Goal: Information Seeking & Learning: Learn about a topic

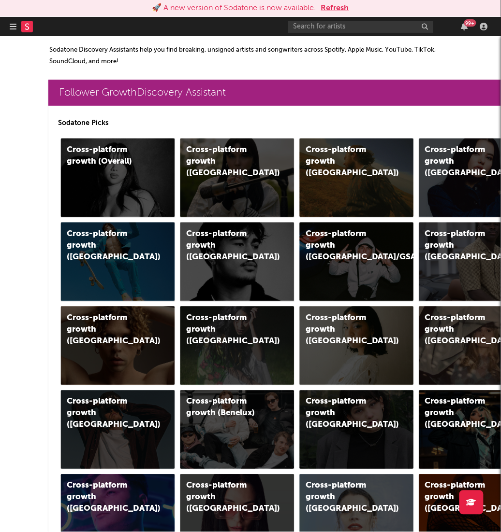
click at [335, 4] on button "Refresh" at bounding box center [335, 8] width 28 height 12
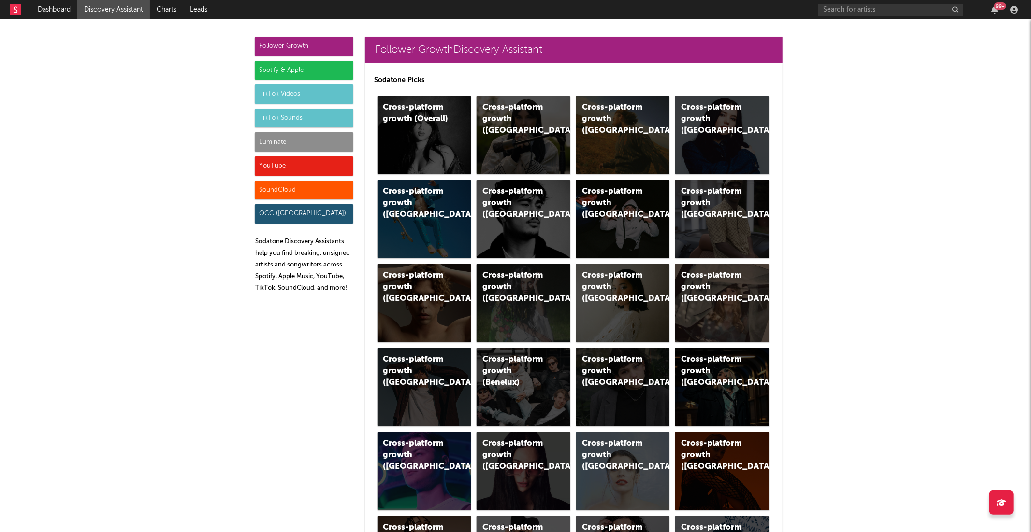
click at [300, 140] on div "Luminate" at bounding box center [304, 141] width 99 height 19
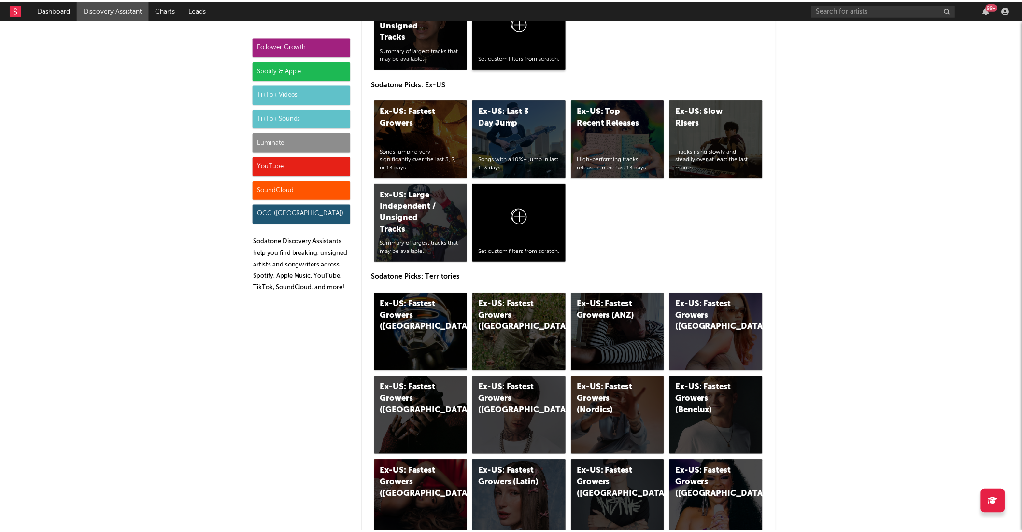
scroll to position [4680, 0]
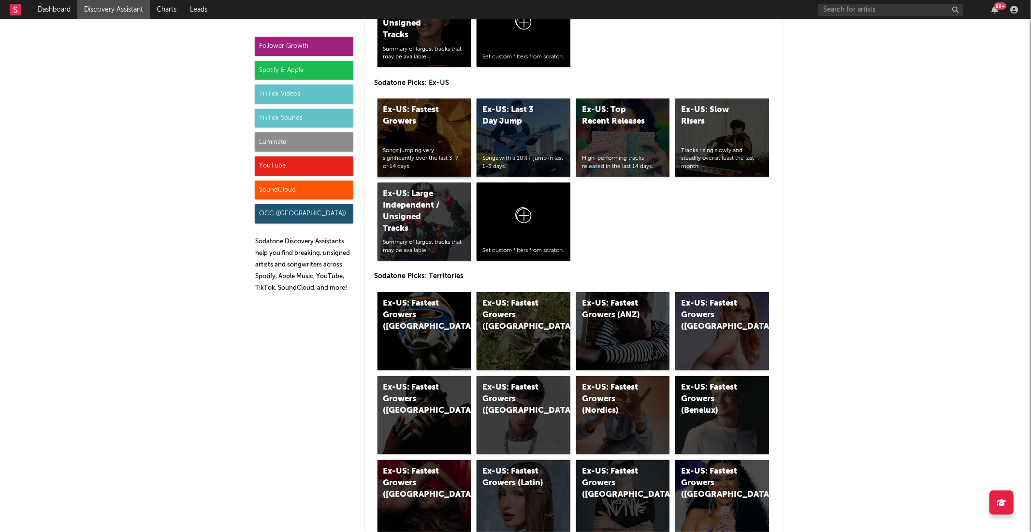
click at [414, 114] on div "Ex-US: Fastest Growers" at bounding box center [416, 115] width 66 height 23
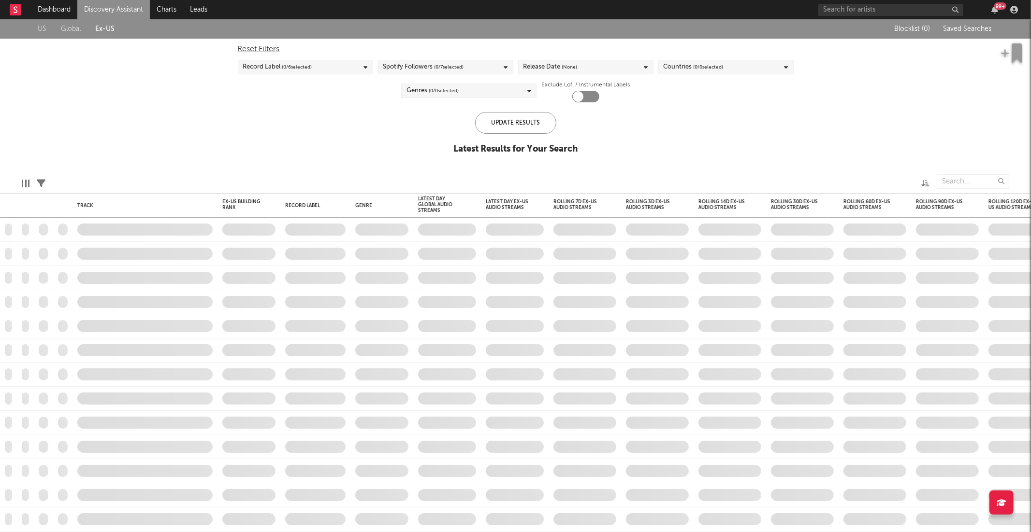
checkbox input "true"
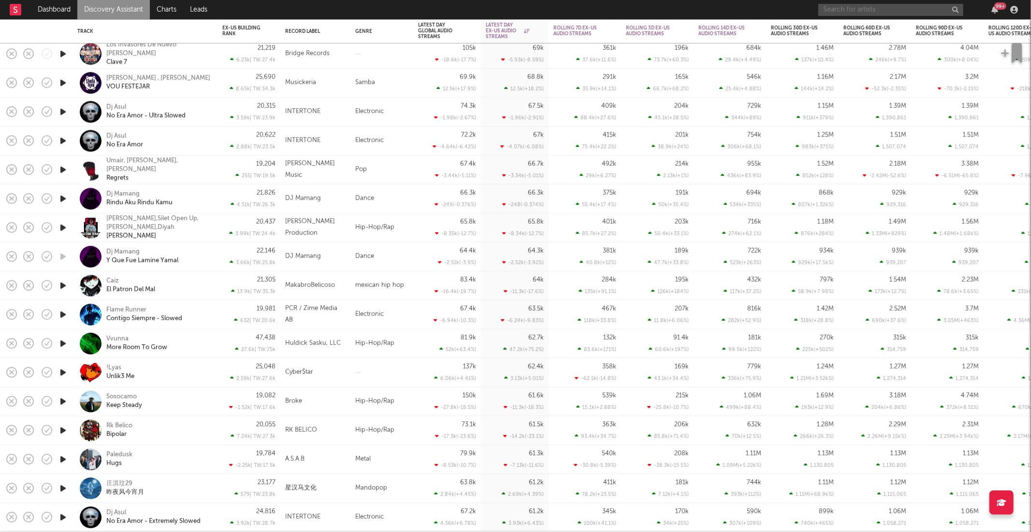
click at [868, 13] on input "text" at bounding box center [890, 10] width 145 height 12
type input "berri"
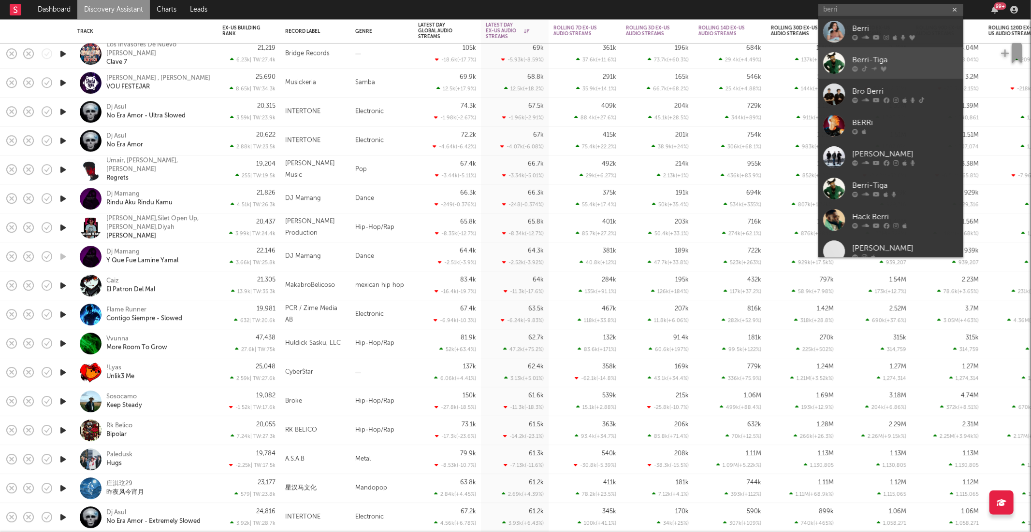
click at [882, 60] on div "Berri-Tiga" at bounding box center [905, 61] width 106 height 12
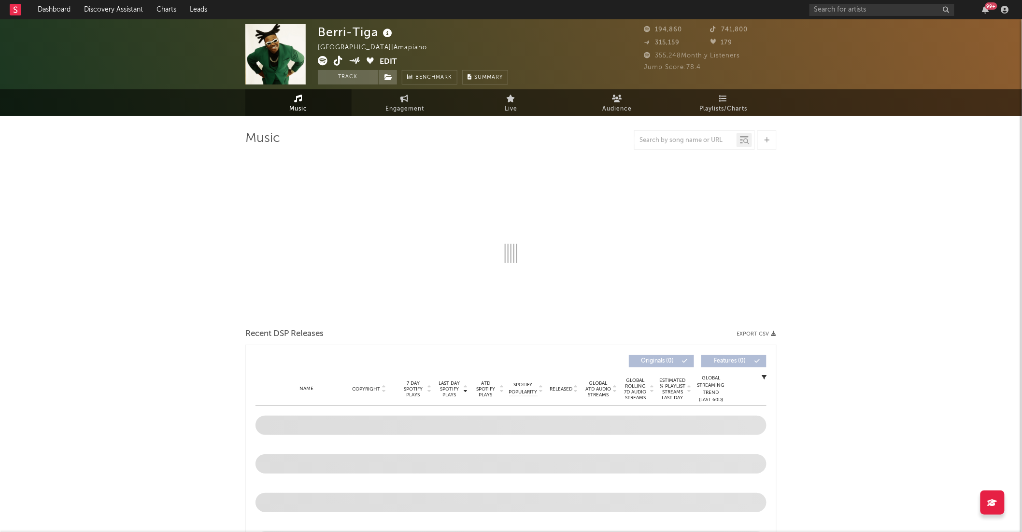
select select "6m"
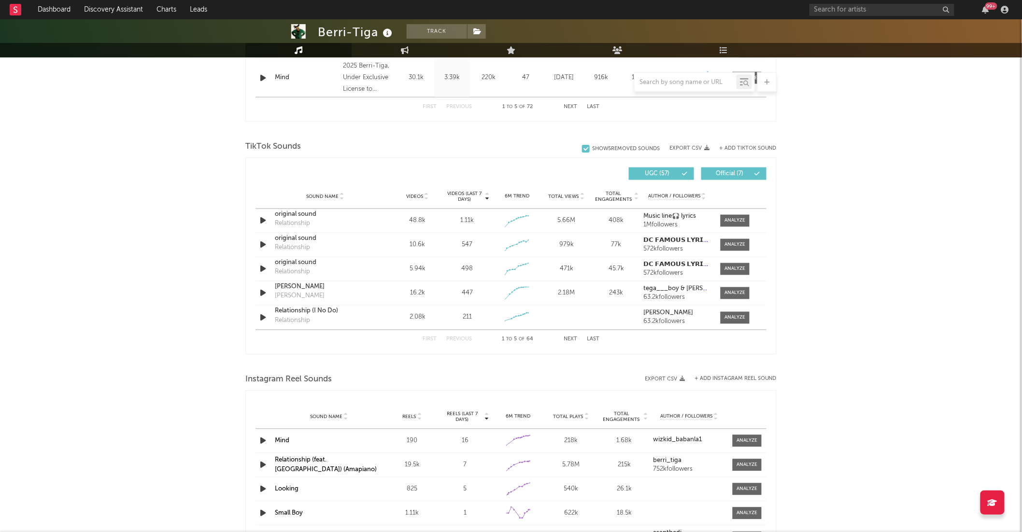
scroll to position [581, 0]
click at [575, 336] on button "Next" at bounding box center [571, 337] width 14 height 5
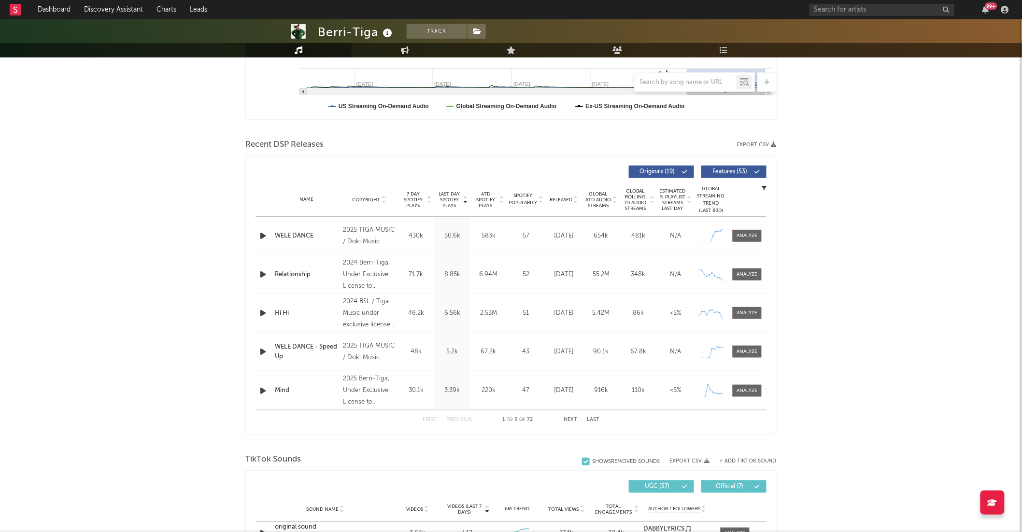
scroll to position [266, 0]
click at [742, 238] on div at bounding box center [747, 235] width 21 height 7
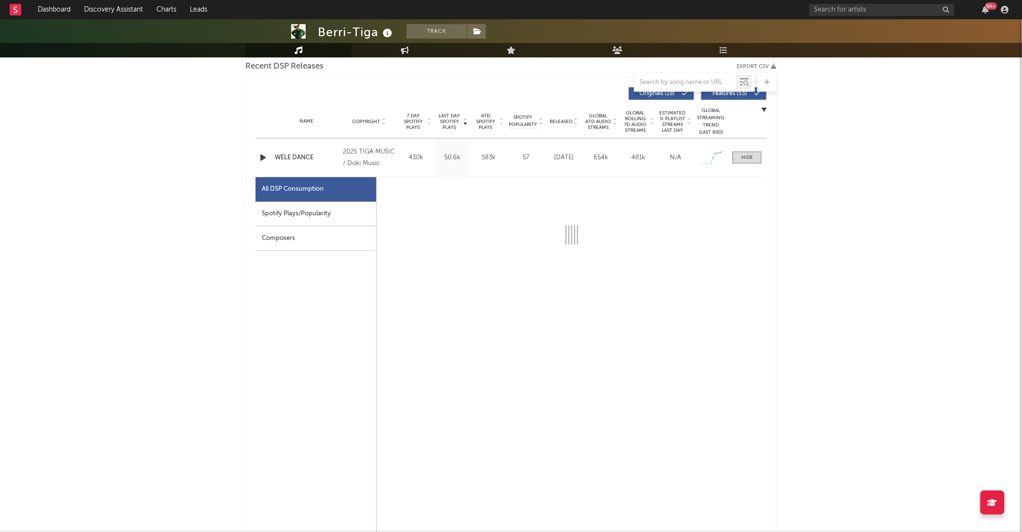
scroll to position [416, 0]
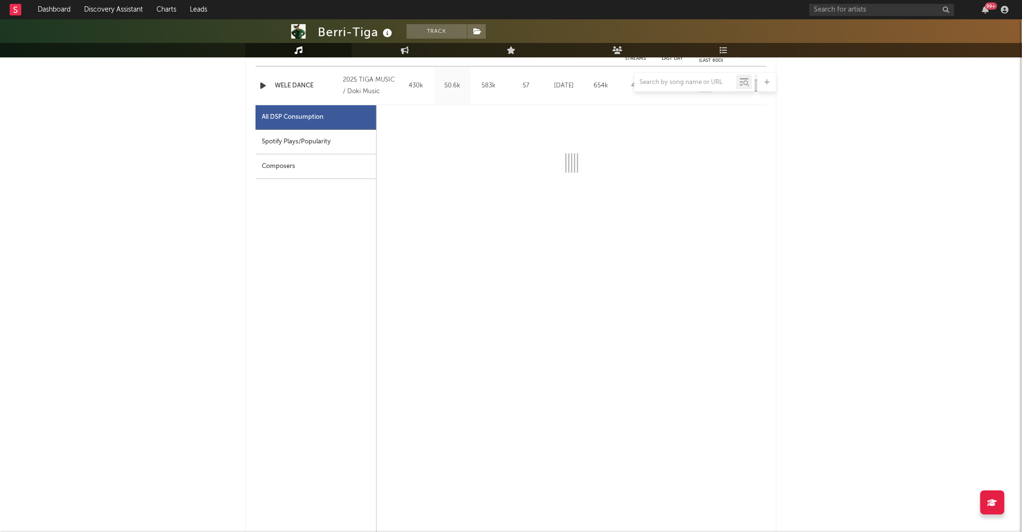
select select "1w"
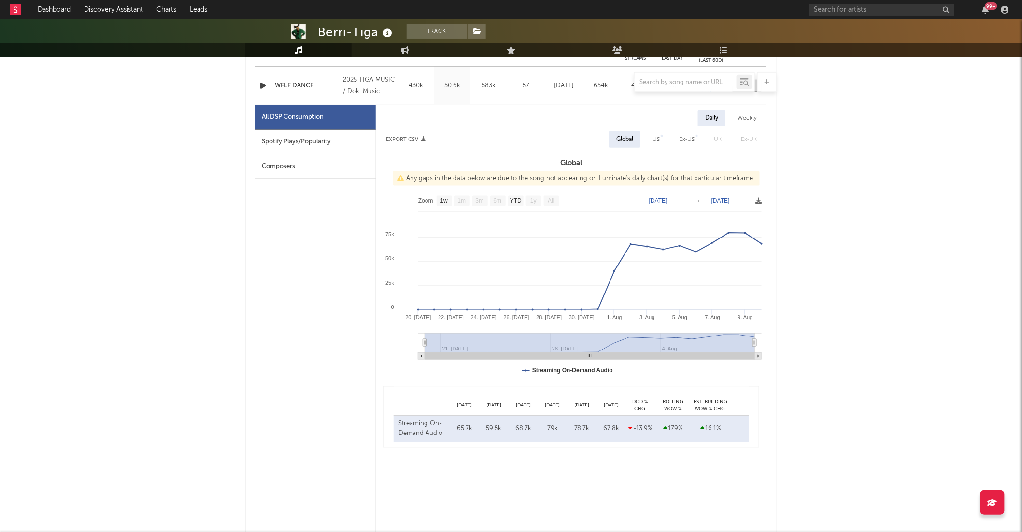
click at [647, 138] on div "US" at bounding box center [657, 139] width 22 height 16
select select "1w"
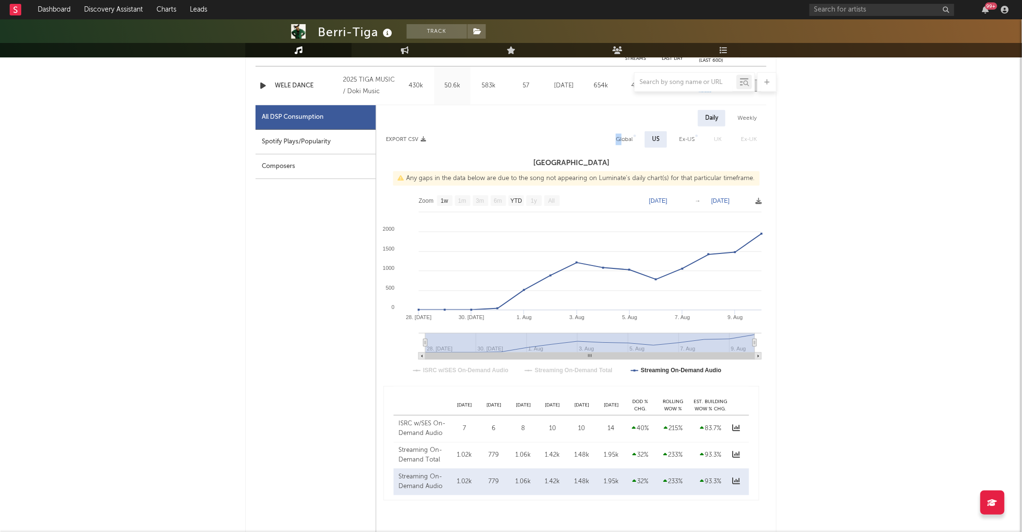
click at [622, 134] on div "Global" at bounding box center [624, 140] width 17 height 12
select select "1w"
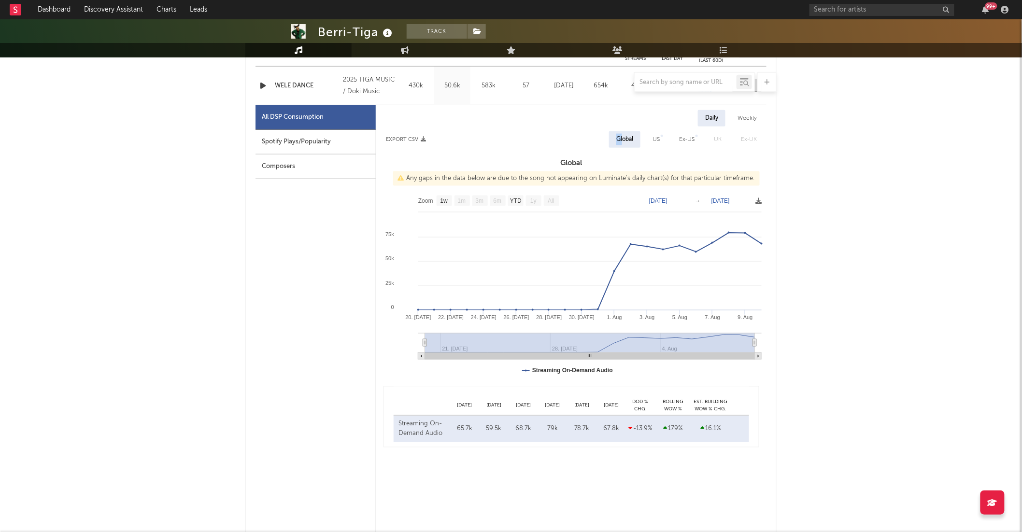
click at [297, 142] on div "Spotify Plays/Popularity" at bounding box center [316, 142] width 120 height 25
select select "1w"
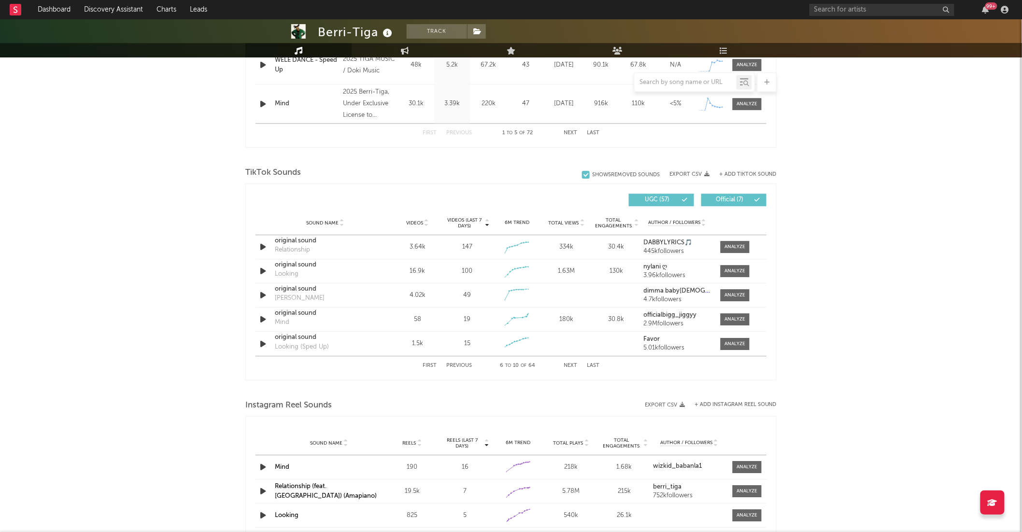
scroll to position [1014, 0]
click at [576, 365] on div "First Previous 6 to 10 of 64 Next Last" at bounding box center [511, 364] width 177 height 19
click at [575, 365] on button "Next" at bounding box center [571, 364] width 14 height 5
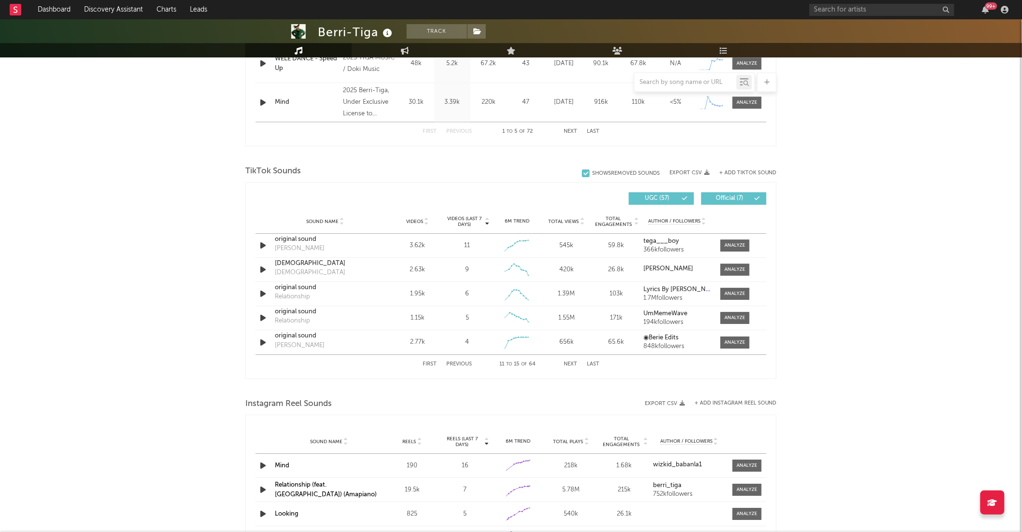
click at [576, 365] on button "Next" at bounding box center [571, 364] width 14 height 5
click at [576, 364] on button "Next" at bounding box center [571, 364] width 14 height 5
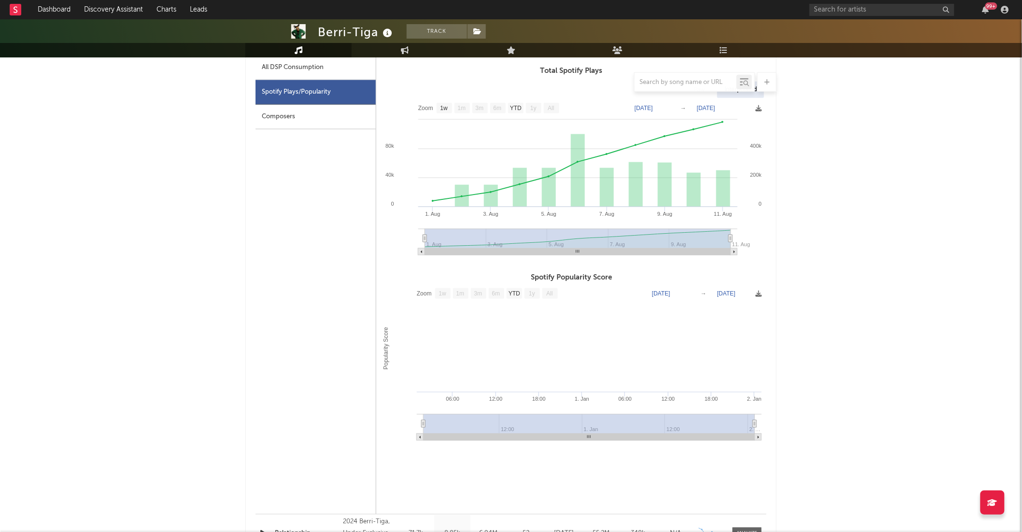
scroll to position [157, 0]
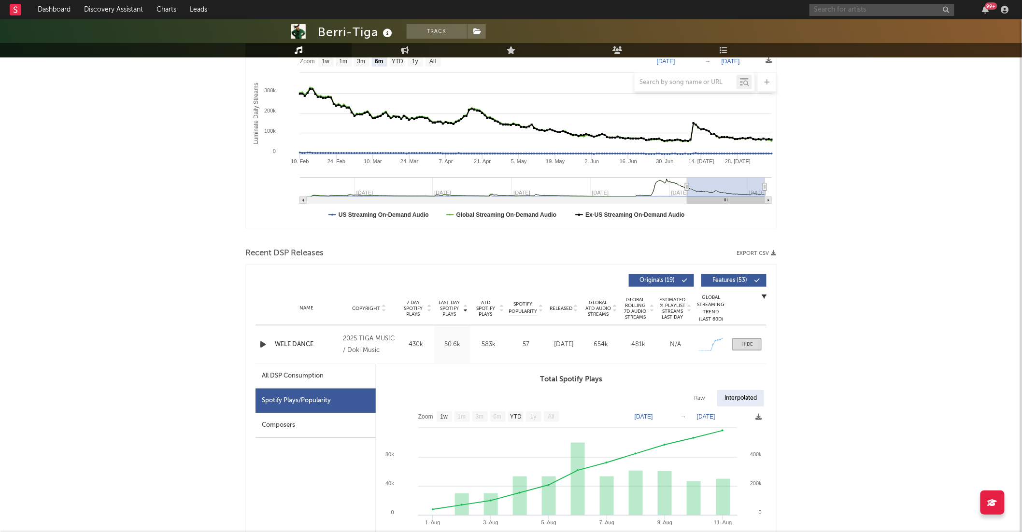
click at [832, 4] on input "text" at bounding box center [882, 10] width 145 height 12
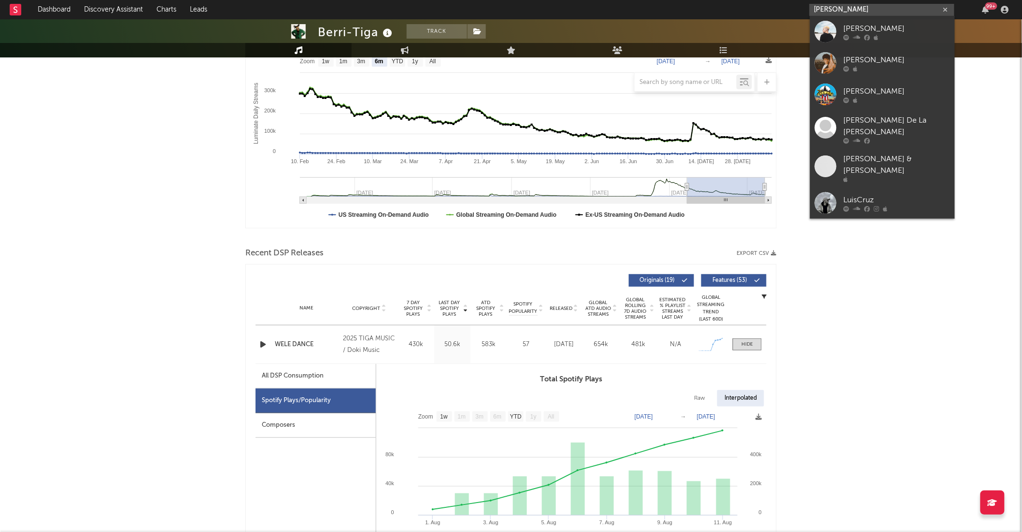
click at [824, 9] on input "luis cruz" at bounding box center [882, 10] width 145 height 12
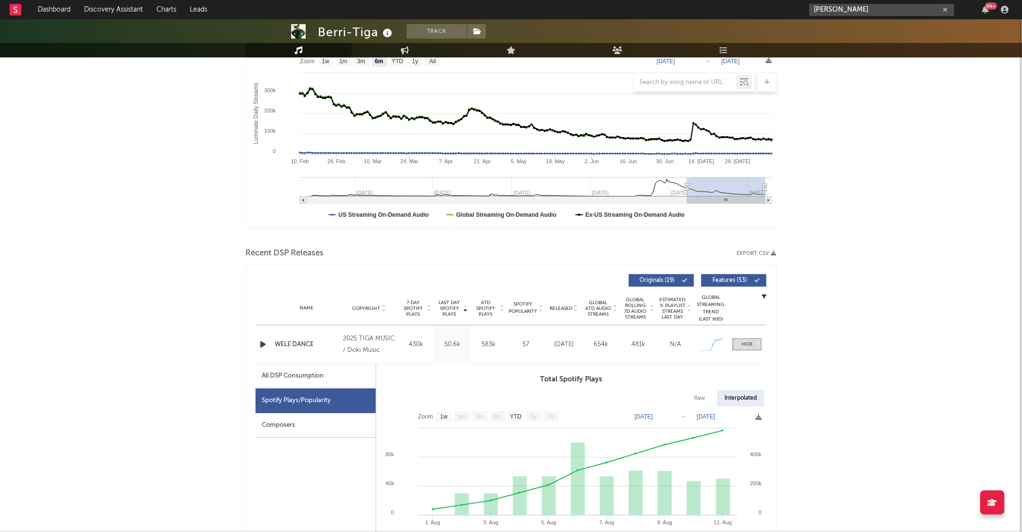
click at [863, 8] on input "lui cruz" at bounding box center [882, 10] width 145 height 12
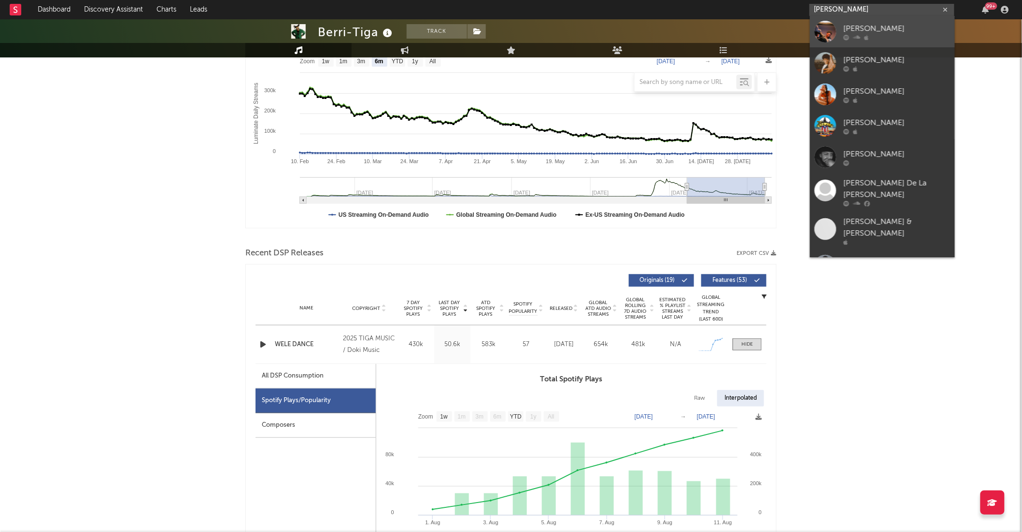
type input "lui cruz"
click at [874, 28] on div "Lui Cruz" at bounding box center [897, 29] width 106 height 12
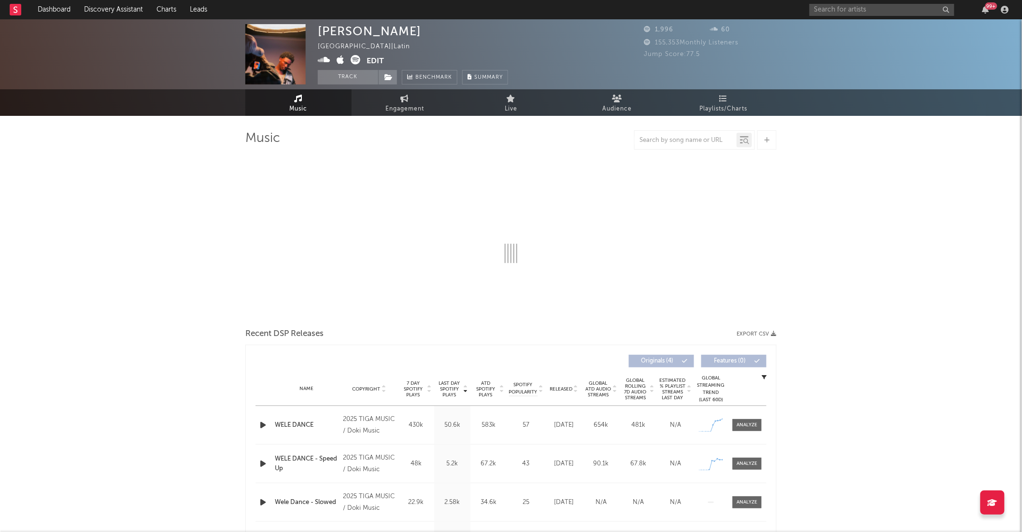
select select "1w"
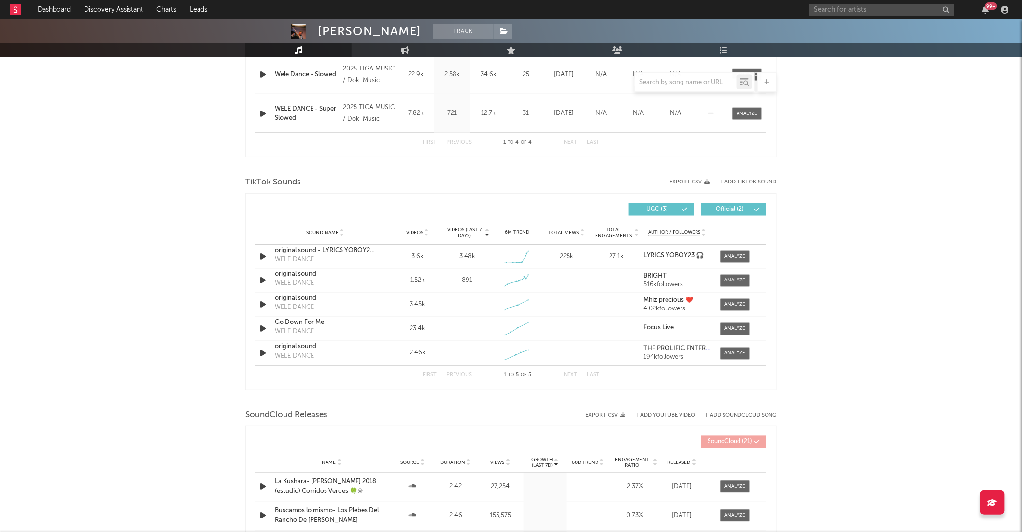
scroll to position [506, 0]
click at [742, 255] on div at bounding box center [735, 255] width 21 height 7
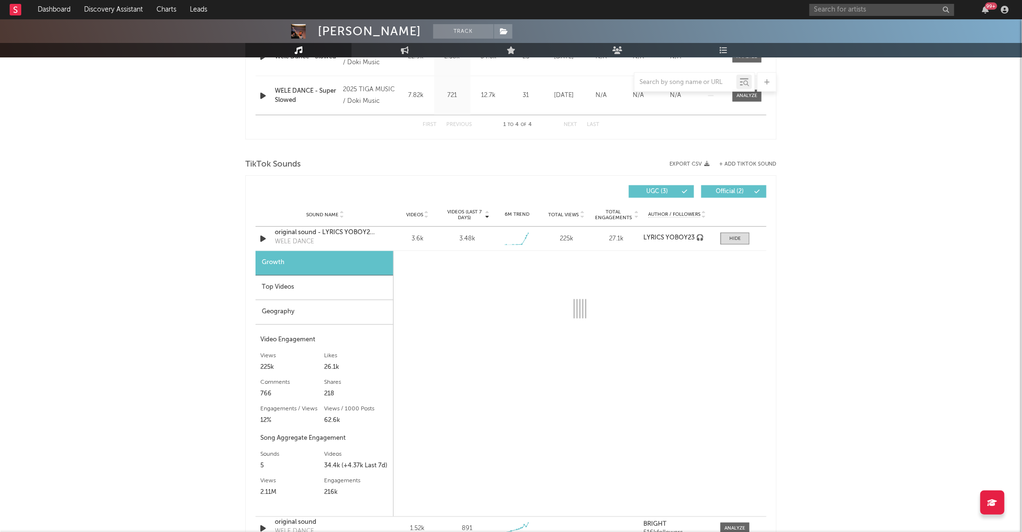
scroll to position [540, 0]
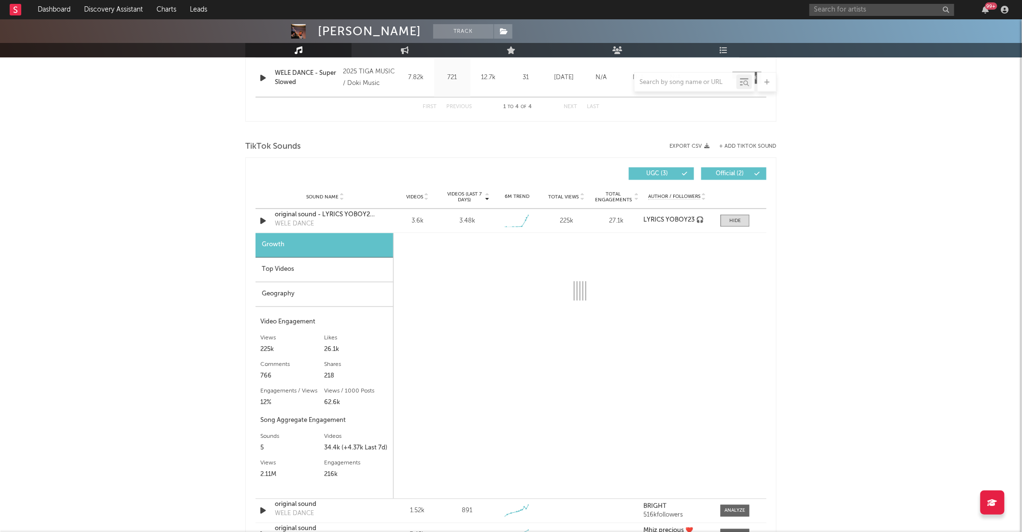
select select "1w"
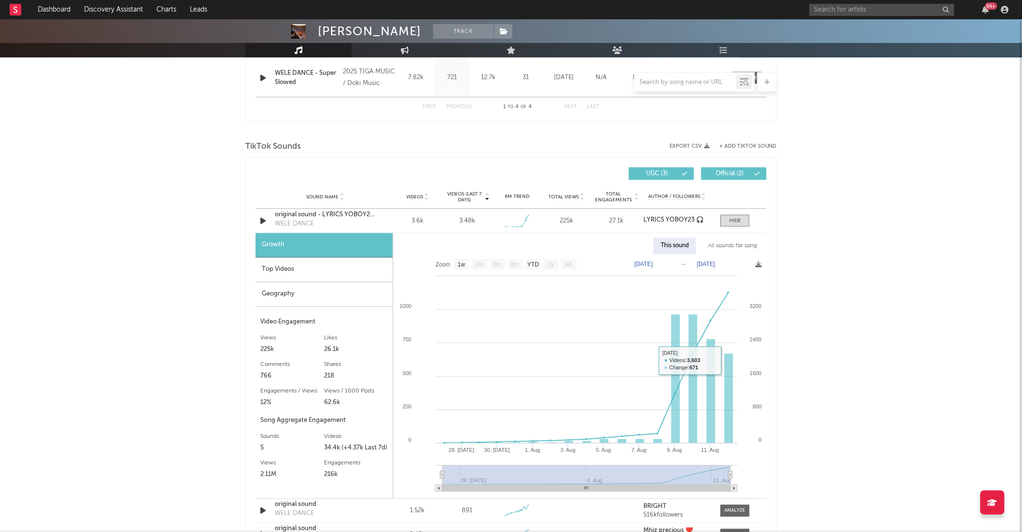
click at [739, 245] on div "All sounds for song" at bounding box center [732, 246] width 63 height 16
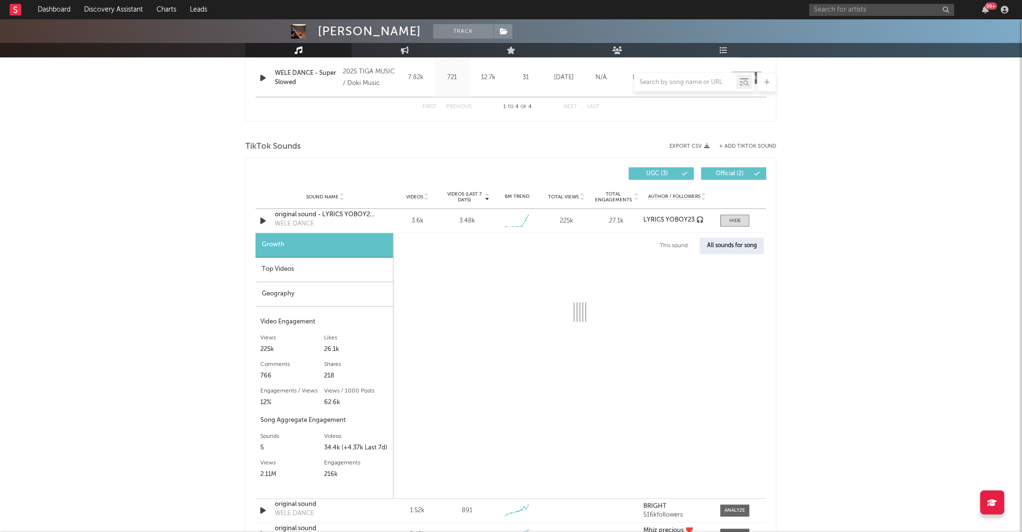
select select "1w"
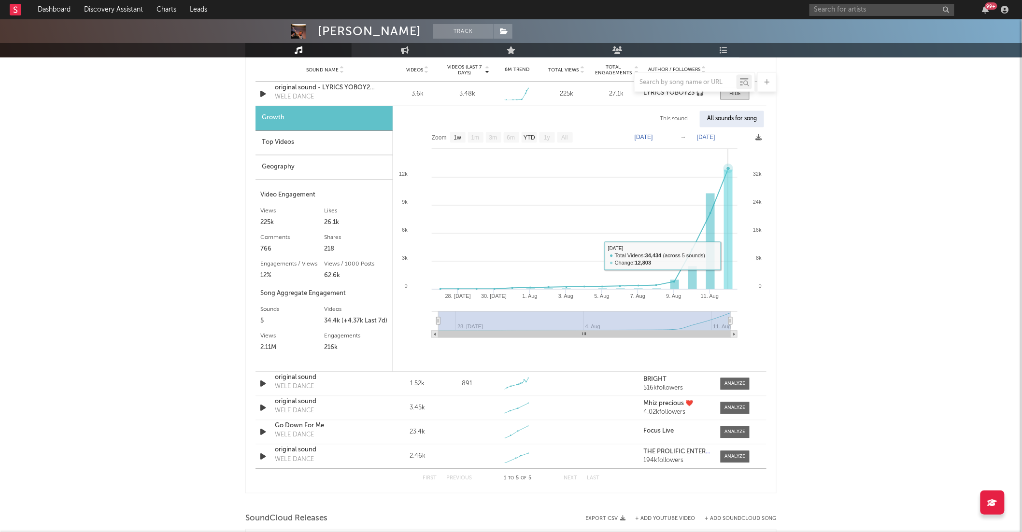
scroll to position [665, 0]
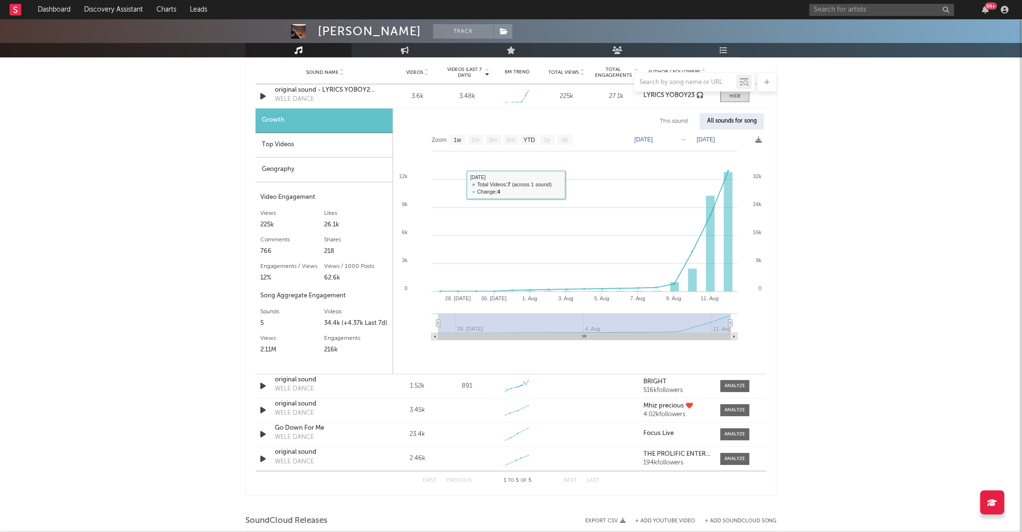
click at [300, 149] on div "Top Videos" at bounding box center [324, 145] width 137 height 25
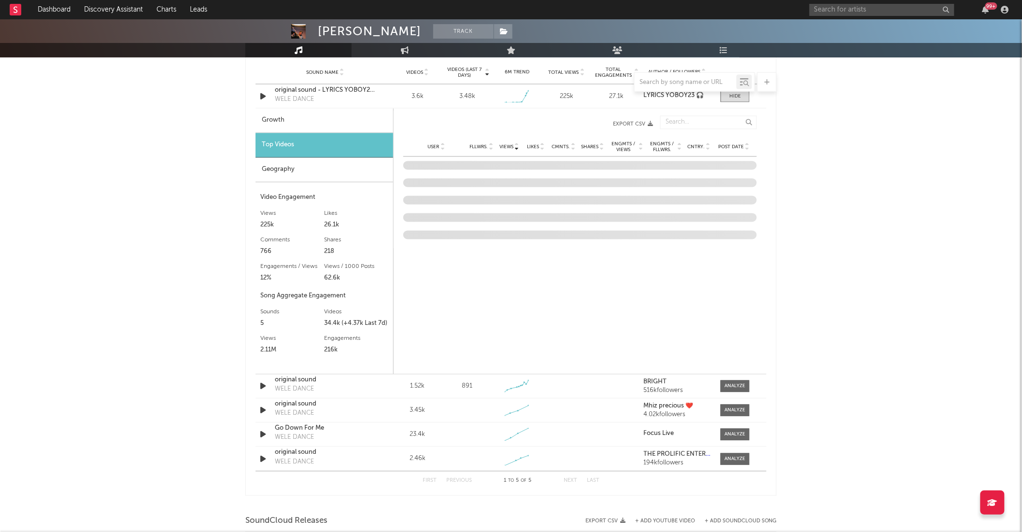
click at [298, 171] on div "Geography" at bounding box center [325, 170] width 138 height 25
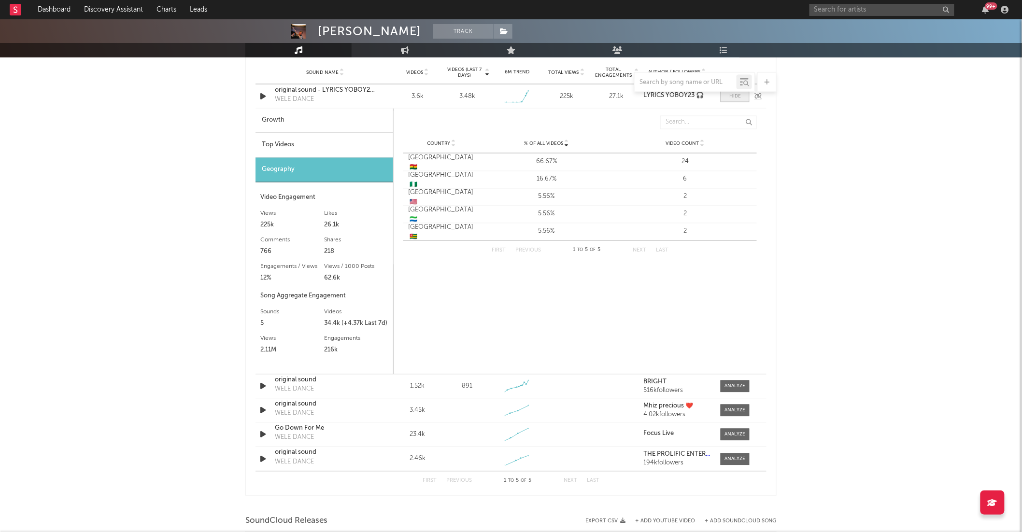
click at [737, 94] on div at bounding box center [736, 96] width 12 height 7
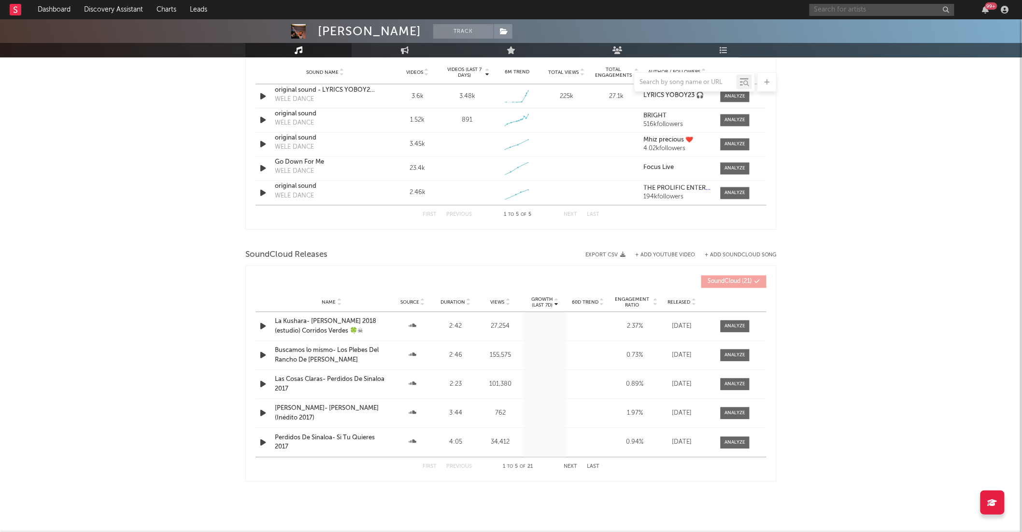
click at [872, 9] on input "text" at bounding box center [882, 10] width 145 height 12
type input "GoodGirl LA"
click at [892, 30] on div "GoodGirl LA" at bounding box center [897, 29] width 106 height 12
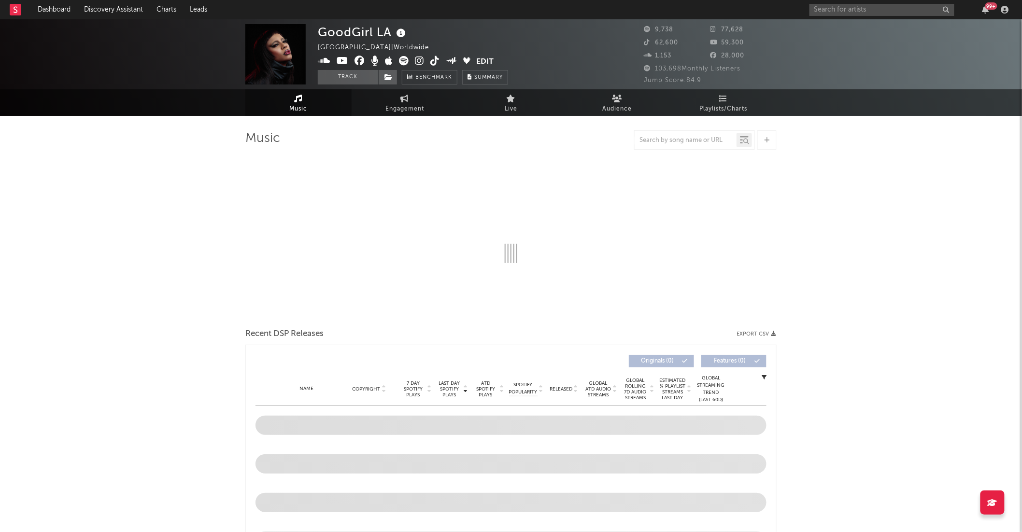
select select "6m"
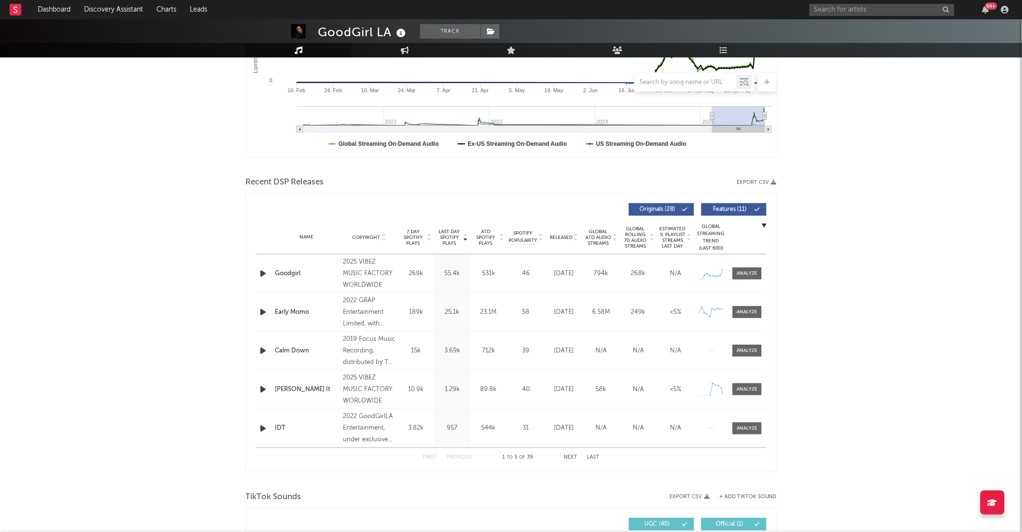
scroll to position [244, 0]
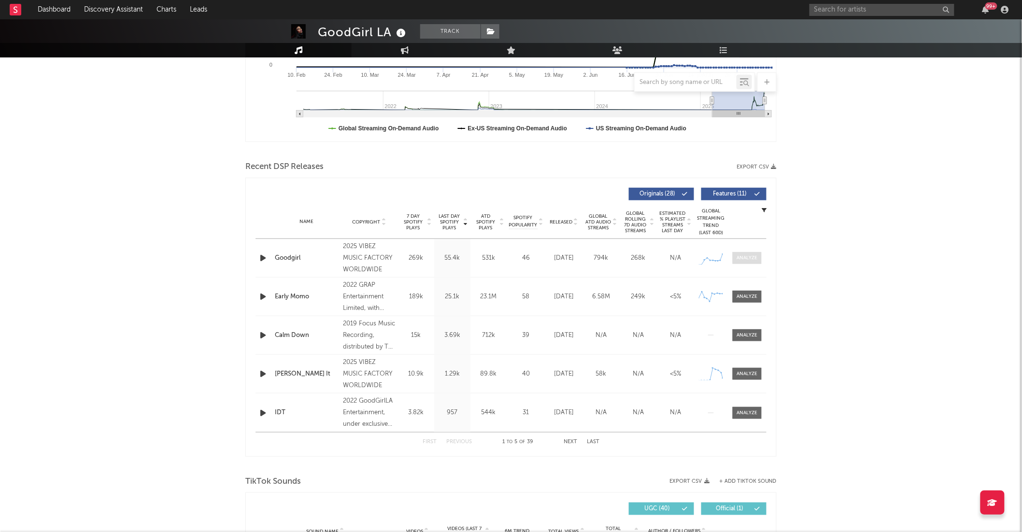
click at [754, 255] on div at bounding box center [747, 258] width 21 height 7
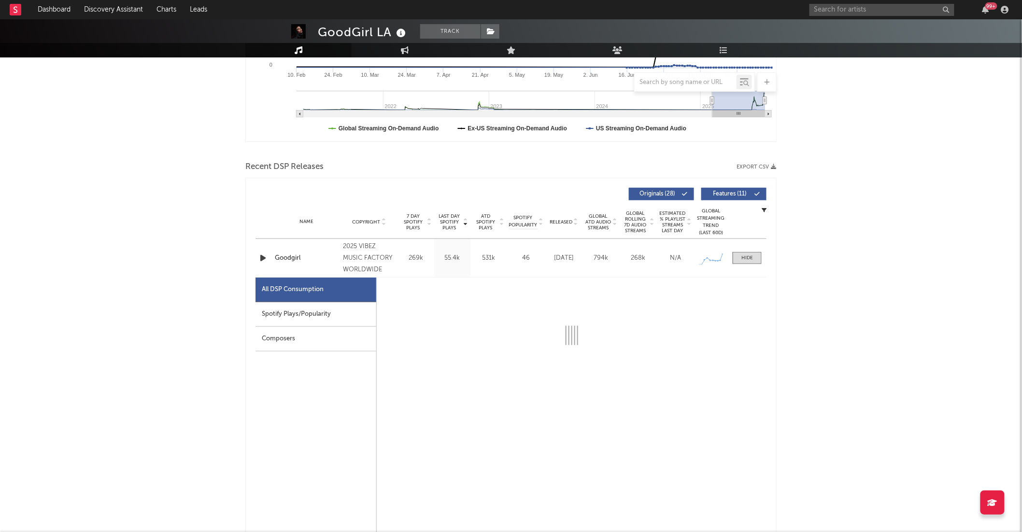
select select "1w"
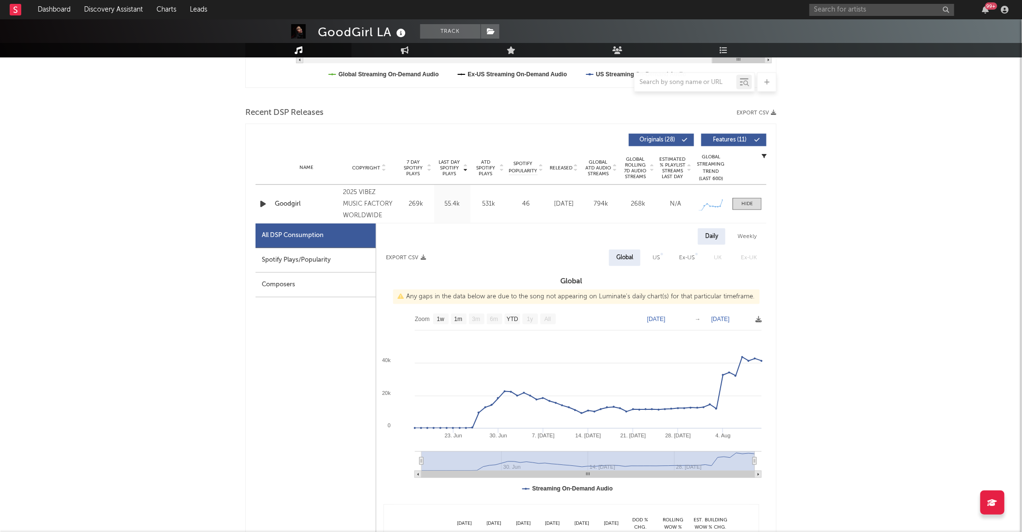
scroll to position [311, 0]
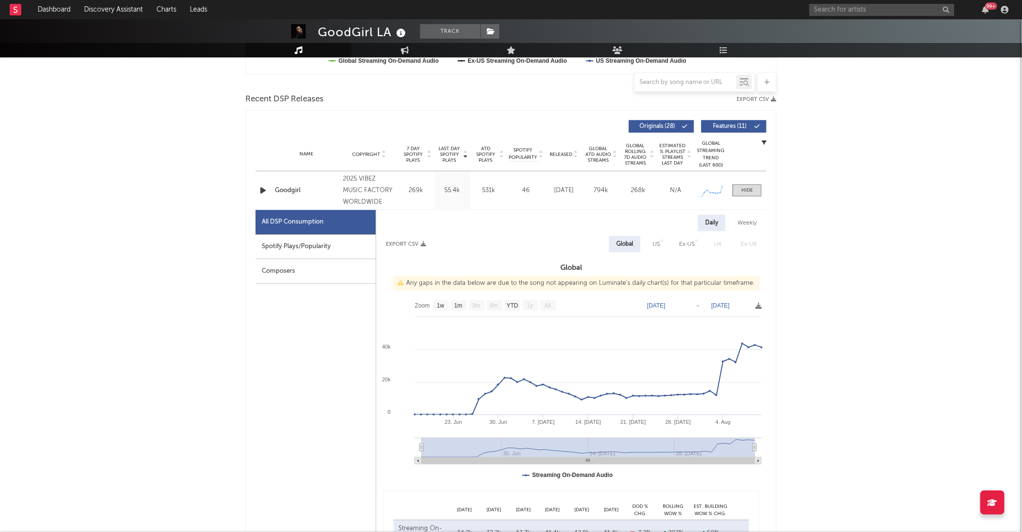
click at [278, 254] on div "Spotify Plays/Popularity" at bounding box center [316, 247] width 120 height 25
select select "1w"
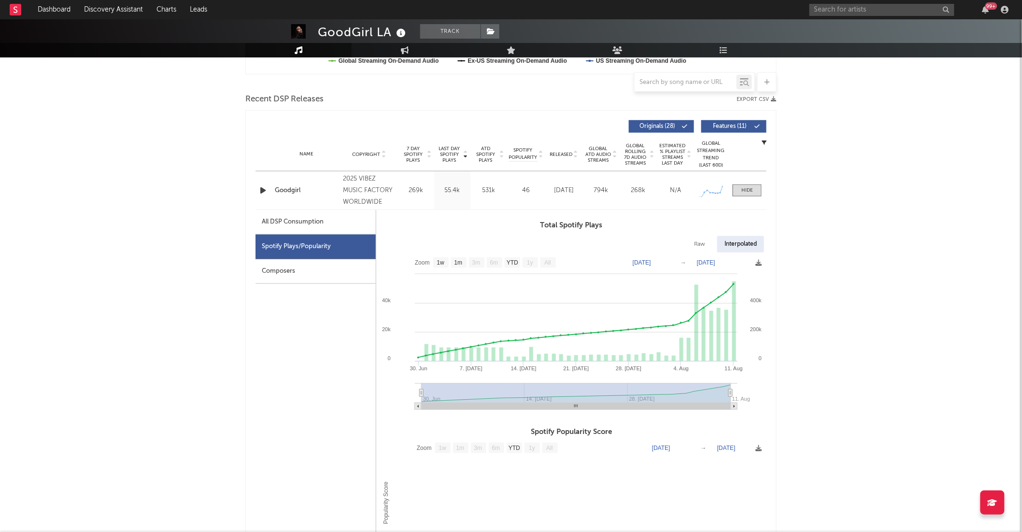
click at [315, 221] on div "All DSP Consumption" at bounding box center [293, 222] width 62 height 12
select select "1w"
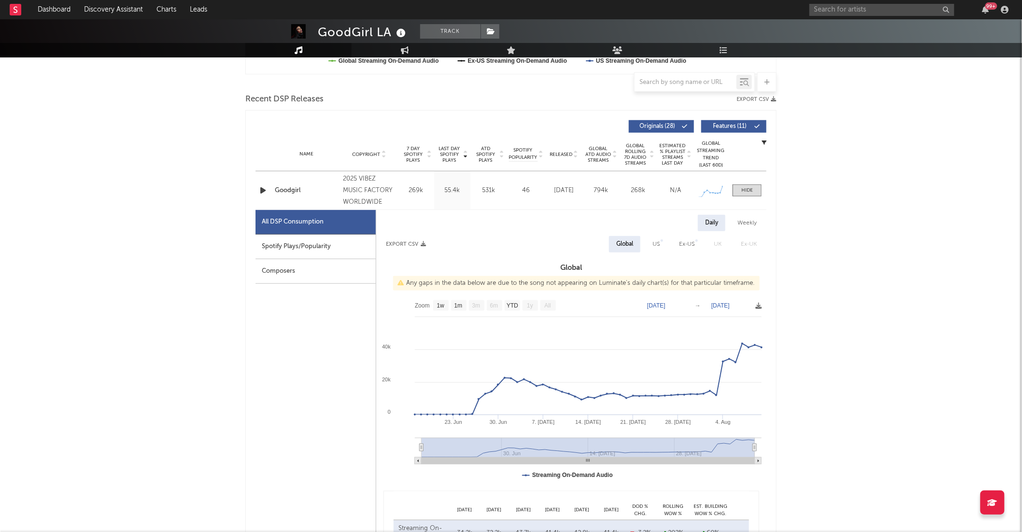
click at [660, 246] on div "US" at bounding box center [656, 245] width 7 height 12
select select "1w"
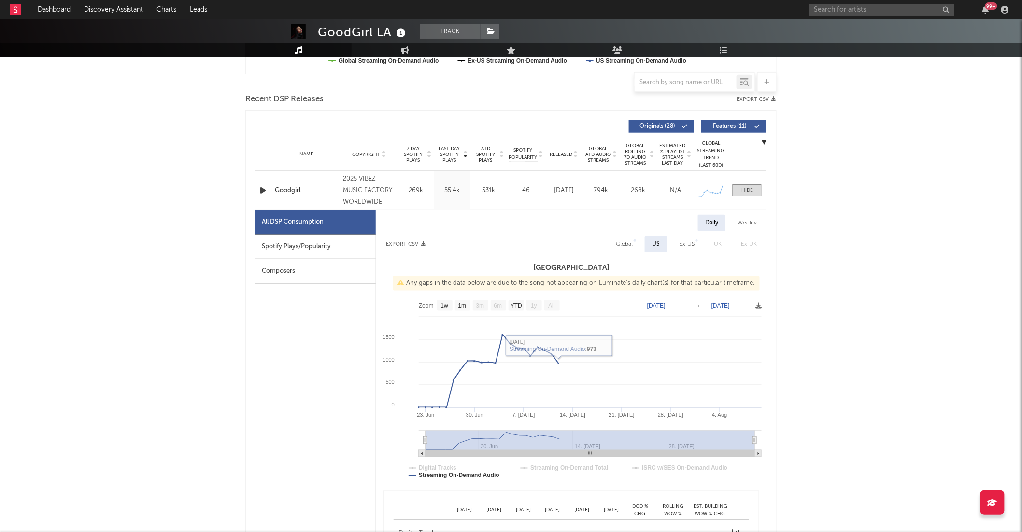
click at [628, 243] on div "Global" at bounding box center [624, 245] width 17 height 12
select select "1w"
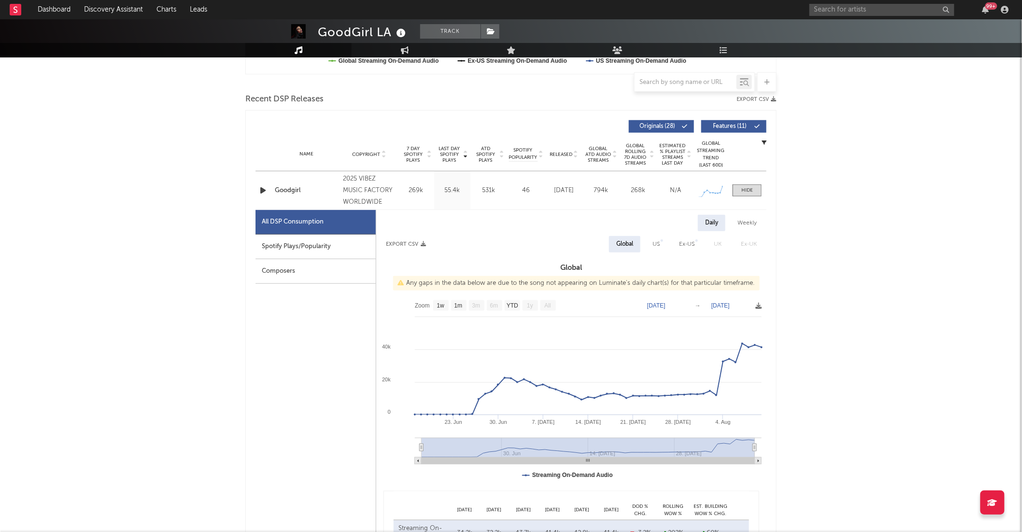
click at [277, 241] on div "Spotify Plays/Popularity" at bounding box center [316, 247] width 120 height 25
select select "1w"
